Goal: Check status: Check status

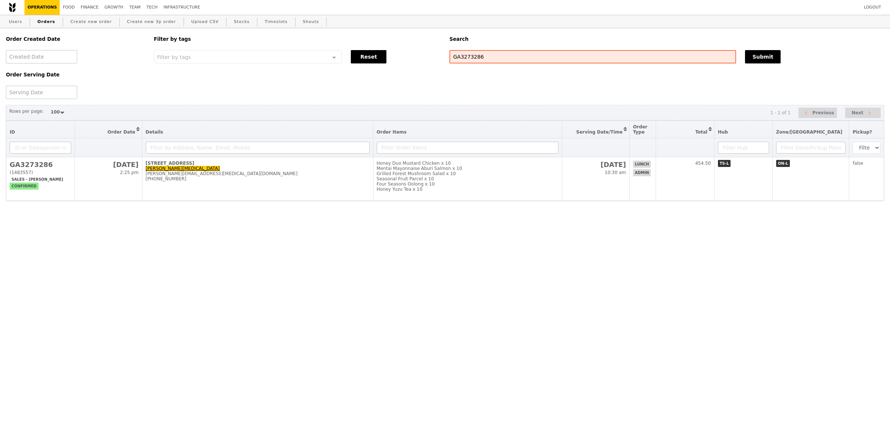
select select "100"
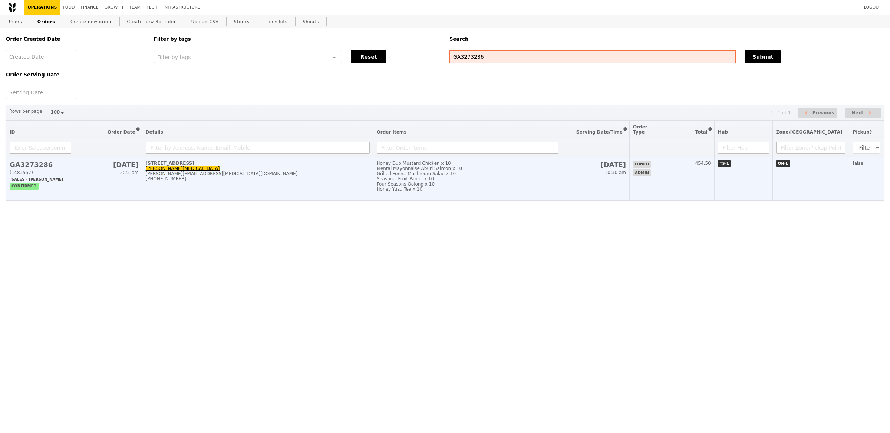
click at [423, 159] on td "Honey Duo Mustard Chicken x 10 Mentai Mayonnaise Aburi Salmon x 10 Grilled Fore…" at bounding box center [467, 178] width 189 height 43
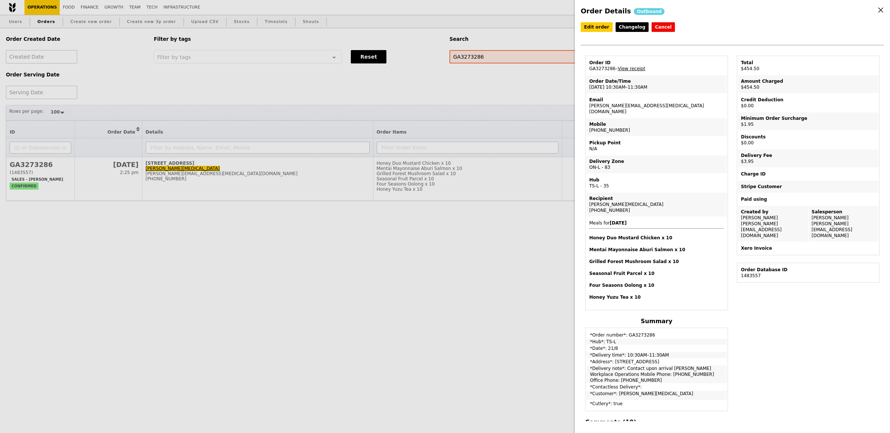
drag, startPoint x: 615, startPoint y: 69, endPoint x: 588, endPoint y: 69, distance: 27.1
click at [588, 69] on td "Order ID GA3273286 – View receipt" at bounding box center [656, 66] width 141 height 18
copy td "GA3273286"
drag, startPoint x: 613, startPoint y: 351, endPoint x: 674, endPoint y: 351, distance: 60.4
click at [674, 358] on td "*Address*: [STREET_ADDRESS]" at bounding box center [656, 361] width 141 height 6
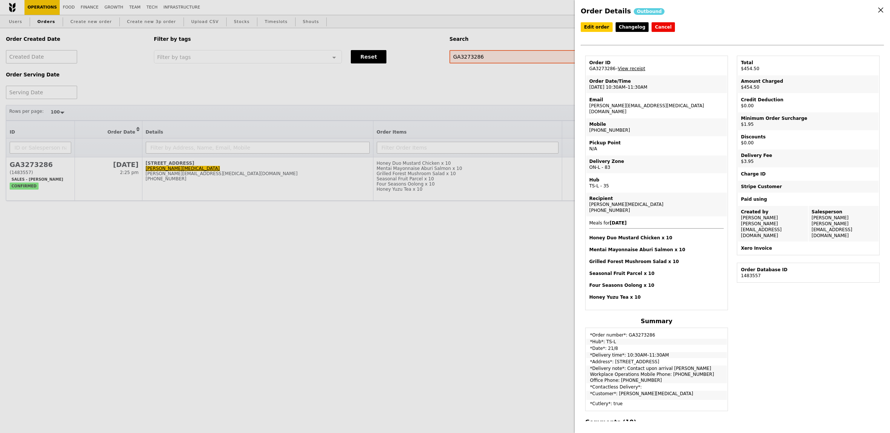
copy td "[STREET_ADDRESS]"
